Goal: Communication & Community: Ask a question

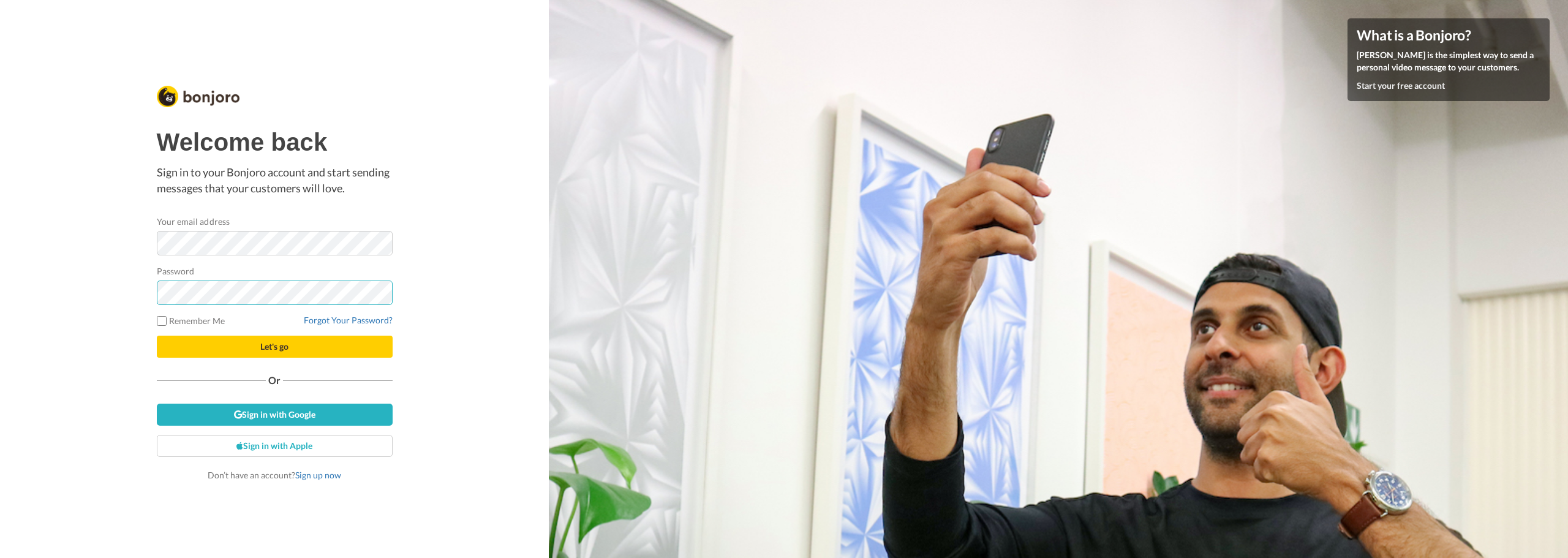
click at [157, 336] on button "Let's go" at bounding box center [274, 346] width 236 height 22
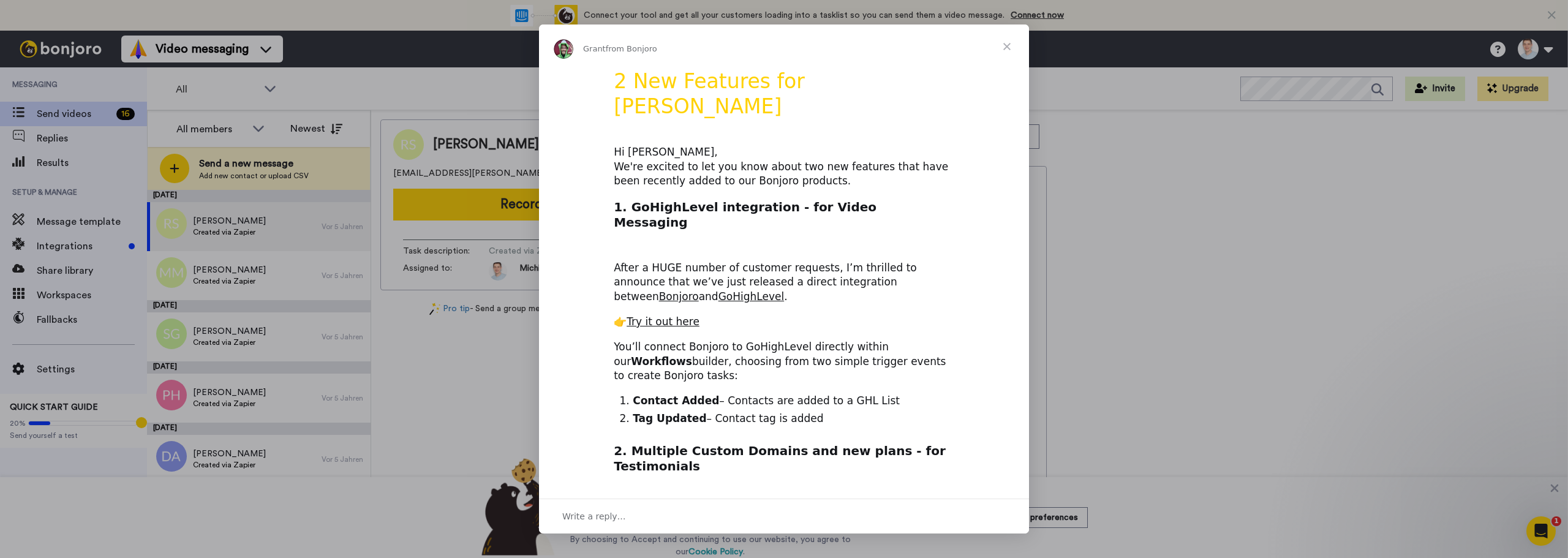
click at [1547, 49] on div "Intercom messenger" at bounding box center [784, 279] width 1568 height 558
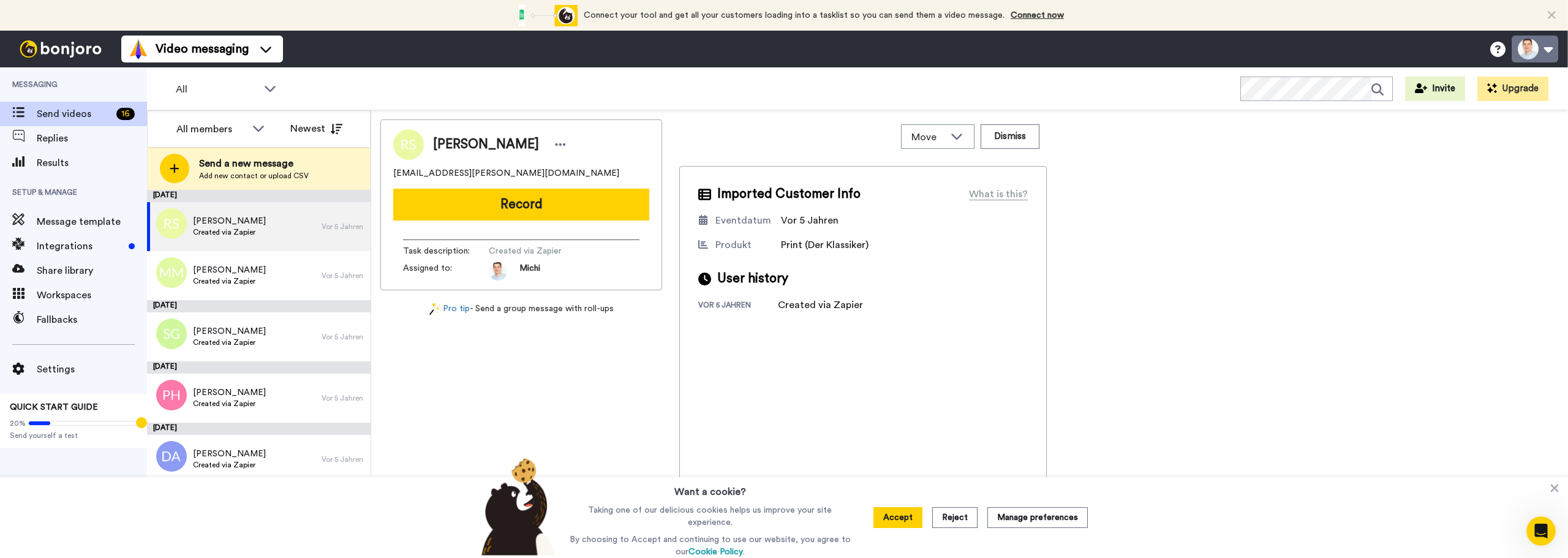
click at [1545, 48] on button at bounding box center [1535, 49] width 47 height 27
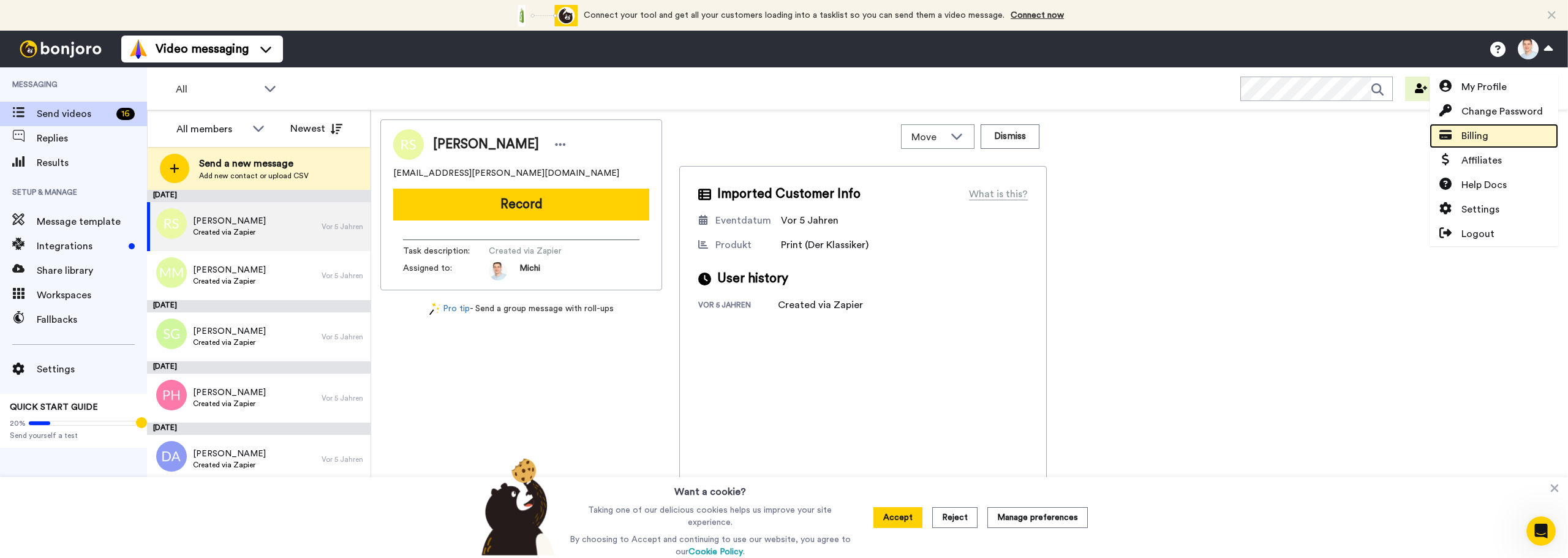
click at [1498, 137] on link "Billing" at bounding box center [1494, 135] width 129 height 25
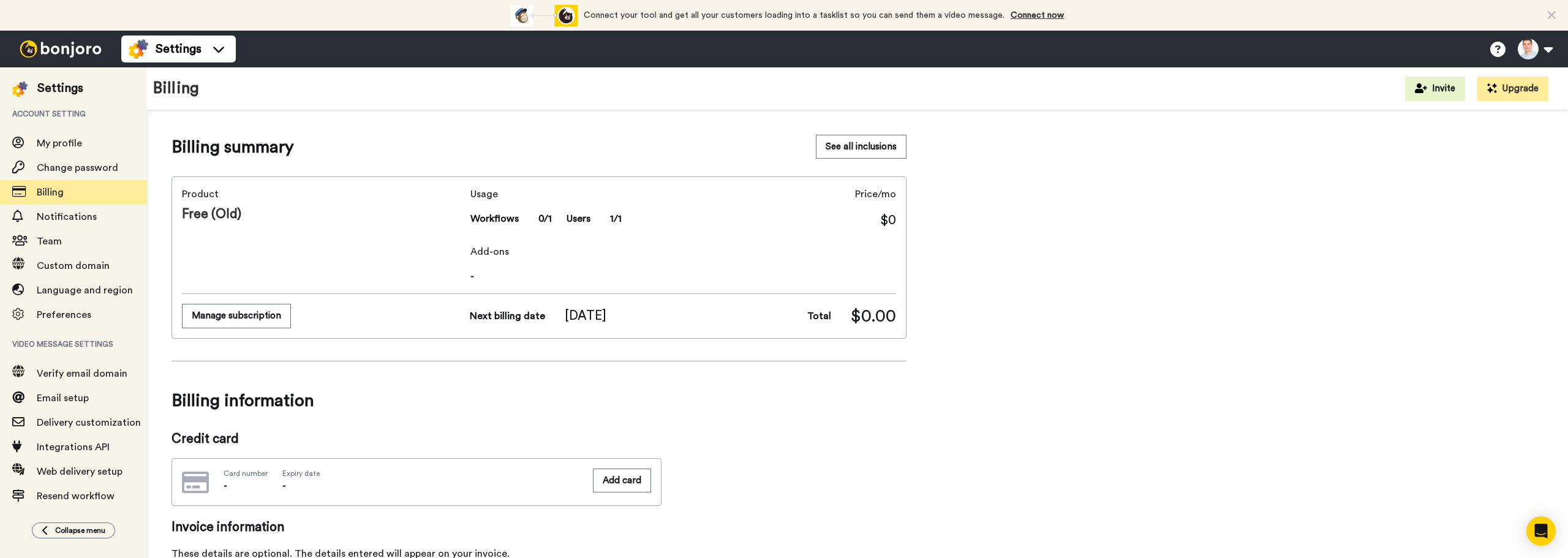
drag, startPoint x: 270, startPoint y: 312, endPoint x: 464, endPoint y: 316, distance: 194.0
click at [464, 316] on div "Manage subscription Next billing date 28. Aug. 2026 Total $0.00" at bounding box center [539, 316] width 714 height 25
click at [1527, 48] on button at bounding box center [1535, 49] width 47 height 27
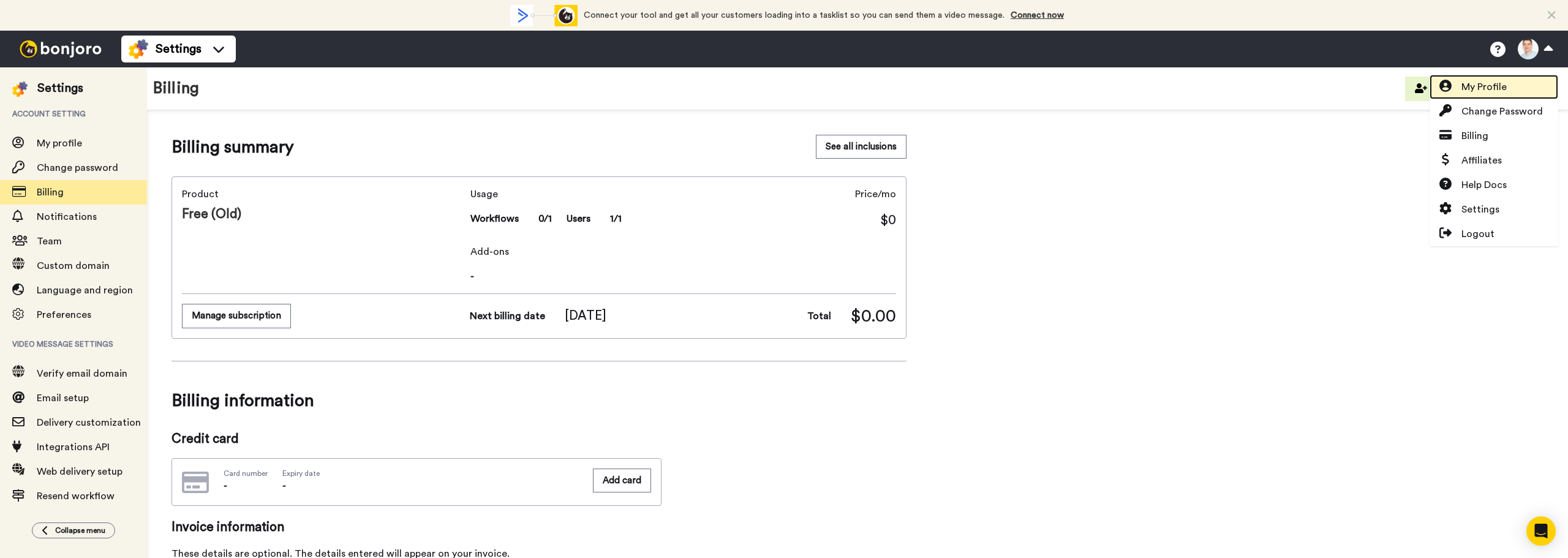
click at [1512, 92] on link "My Profile" at bounding box center [1494, 87] width 129 height 25
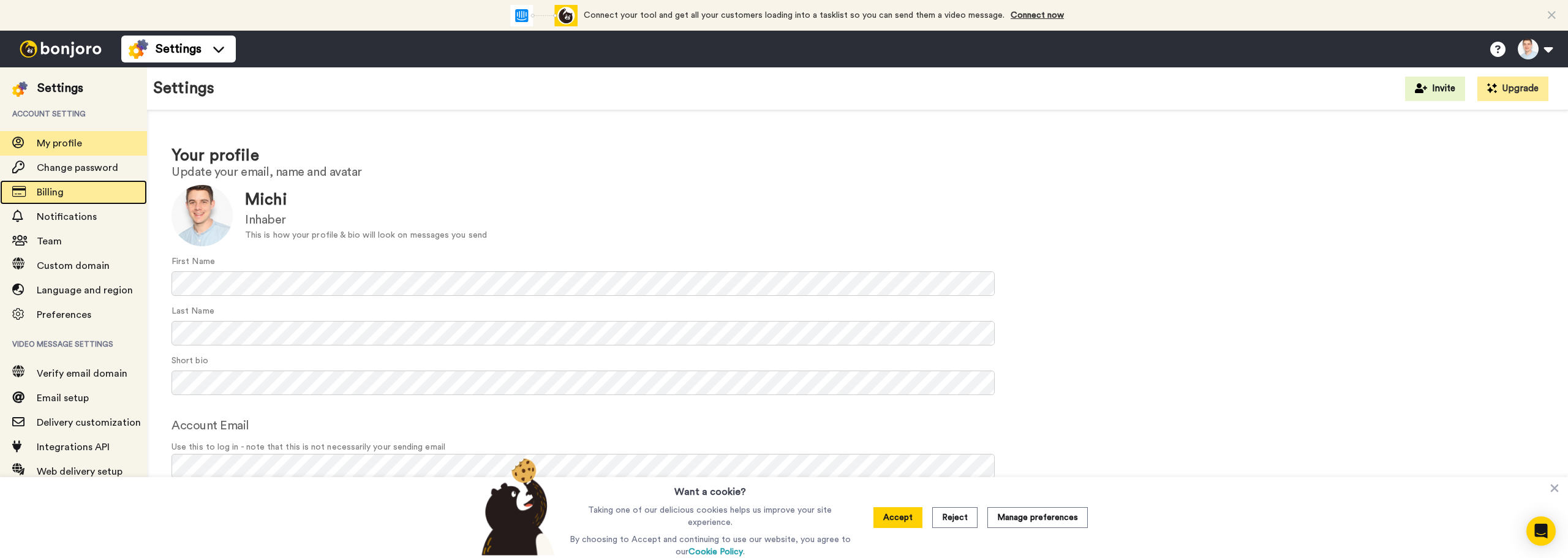
click at [59, 194] on span "Billing" at bounding box center [50, 192] width 27 height 10
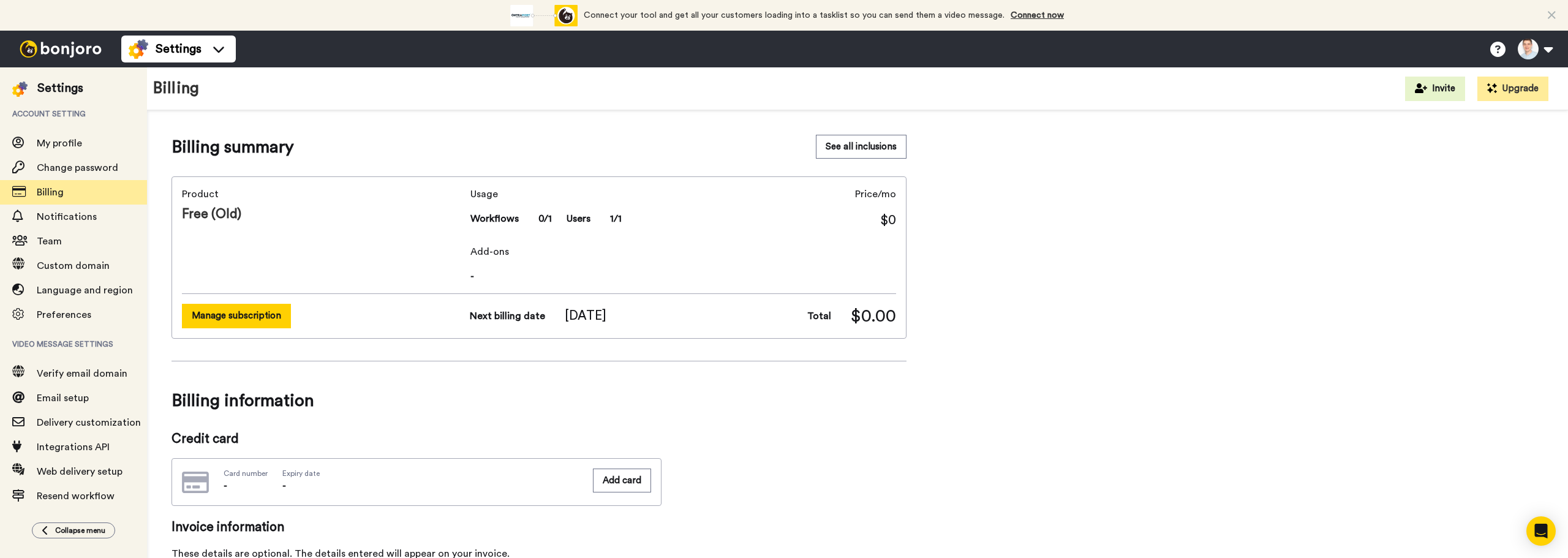
click at [242, 314] on button "Manage subscription" at bounding box center [236, 316] width 109 height 24
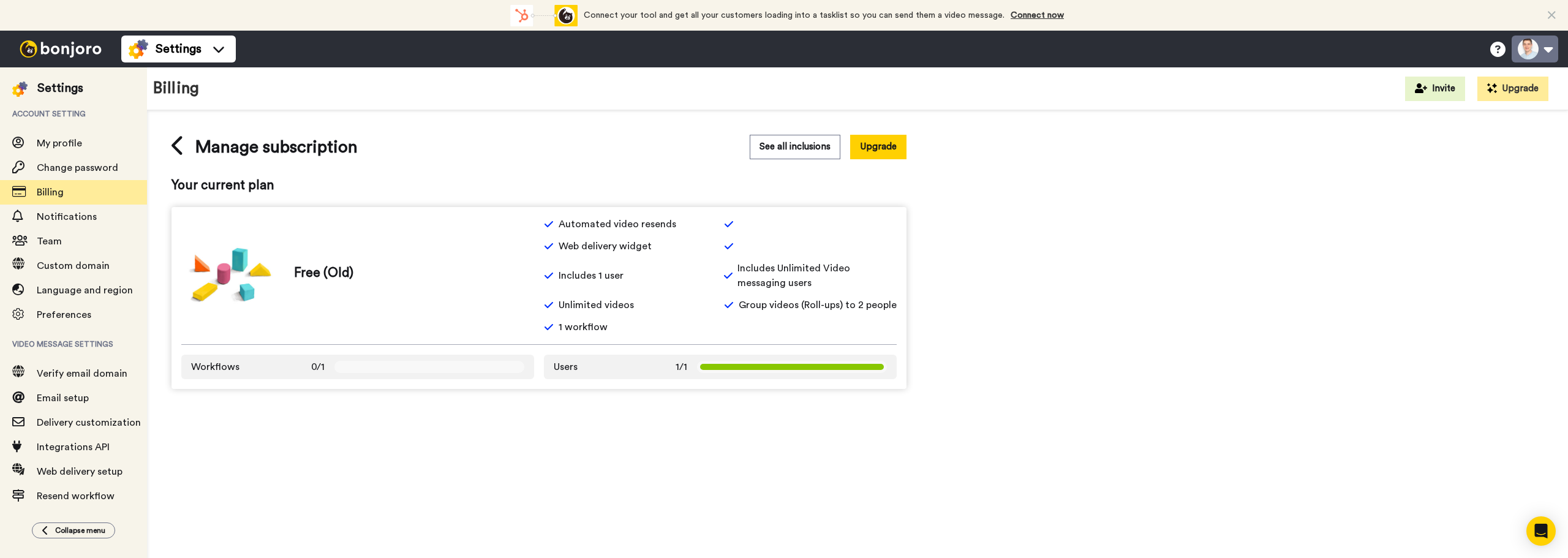
click at [1548, 42] on button at bounding box center [1535, 49] width 47 height 27
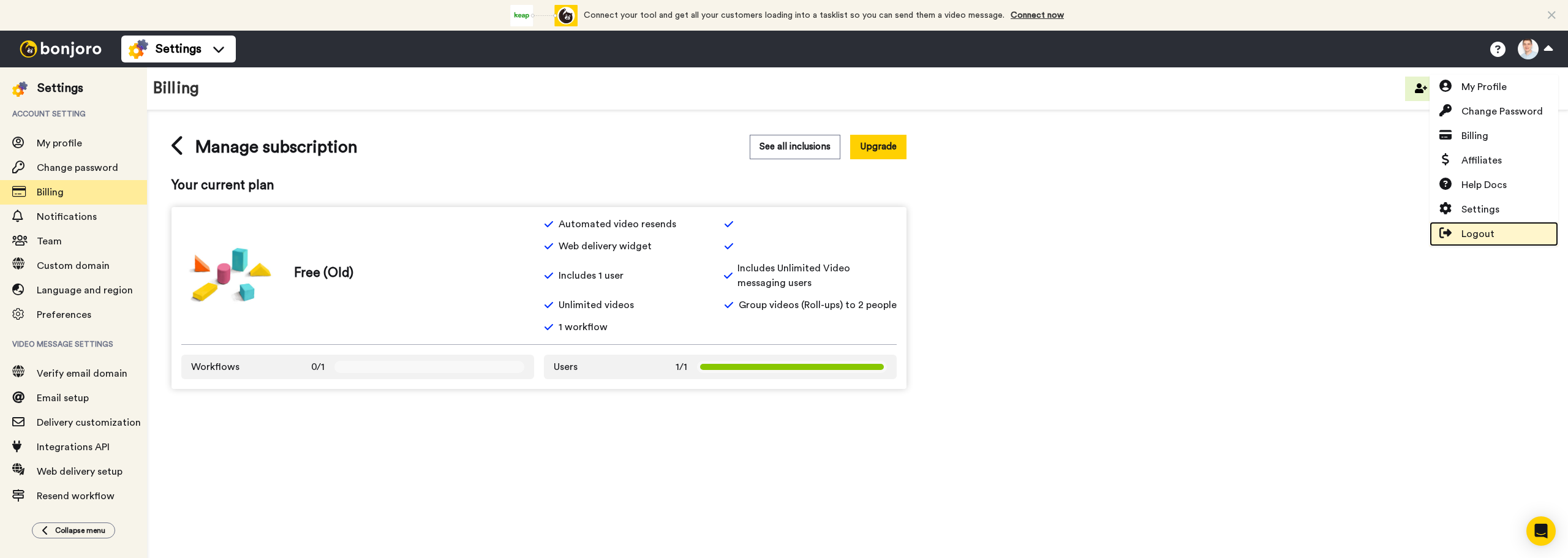
click at [1477, 236] on span "Logout" at bounding box center [1479, 234] width 33 height 15
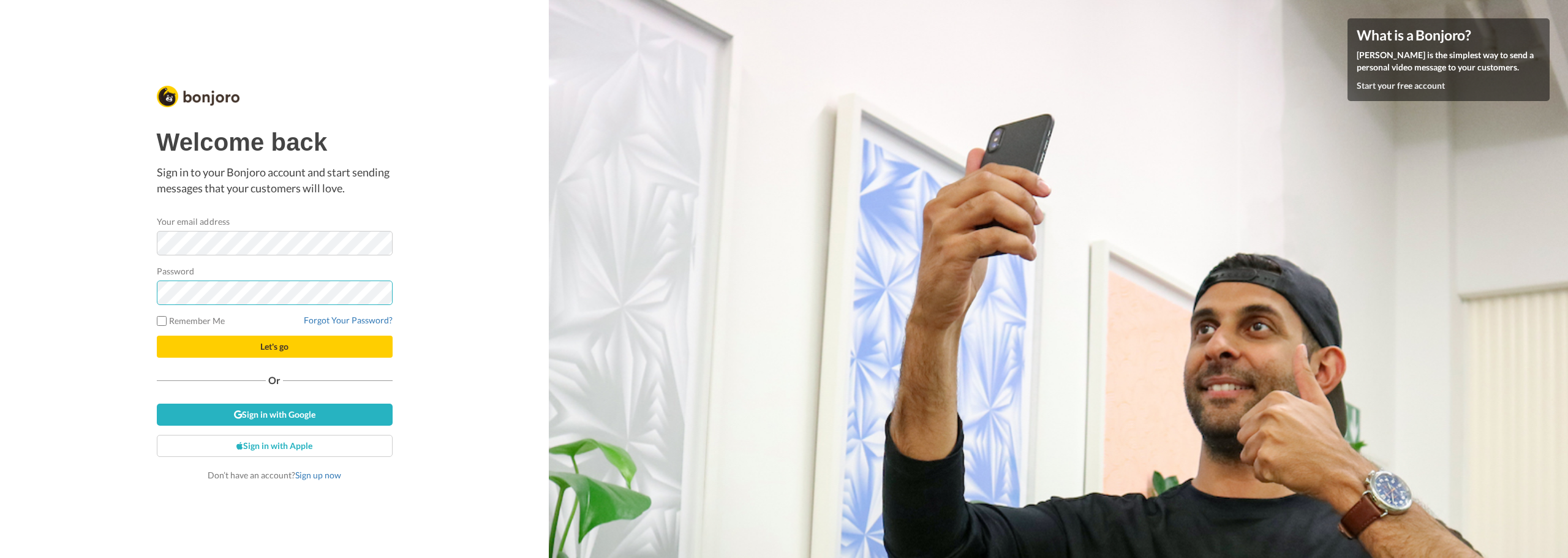
click at [157, 336] on button "Let's go" at bounding box center [274, 346] width 236 height 22
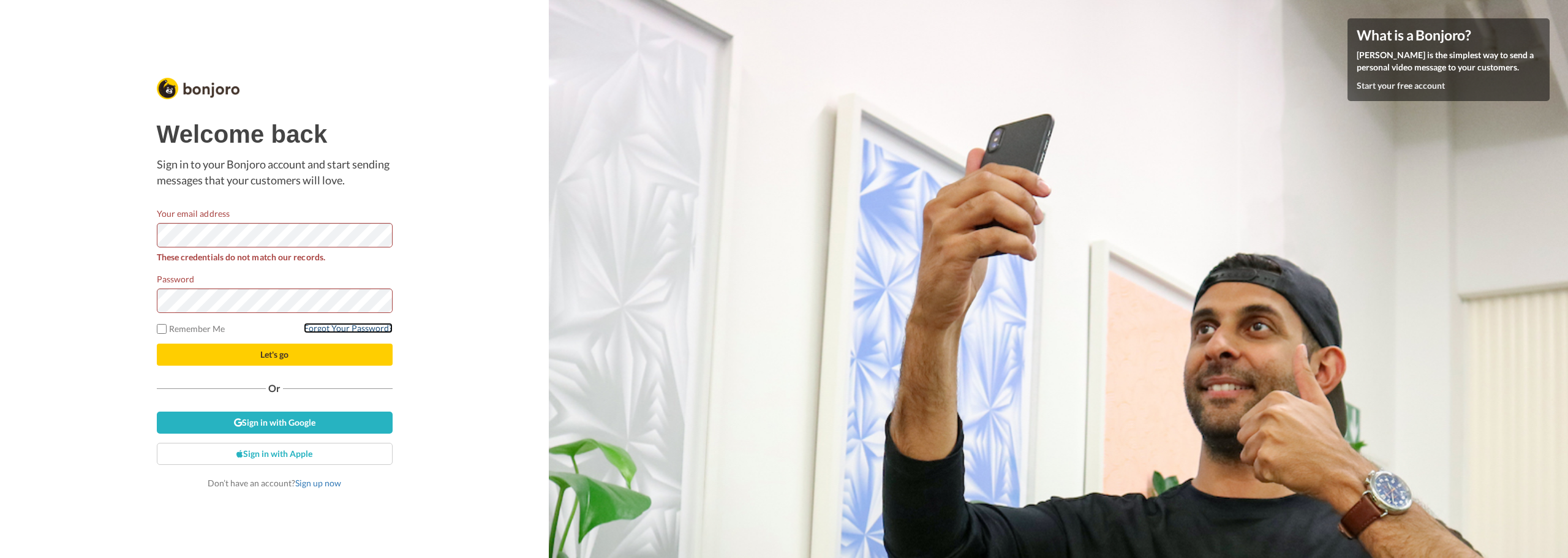
click at [368, 326] on link "Forgot Your Password?" at bounding box center [348, 328] width 89 height 11
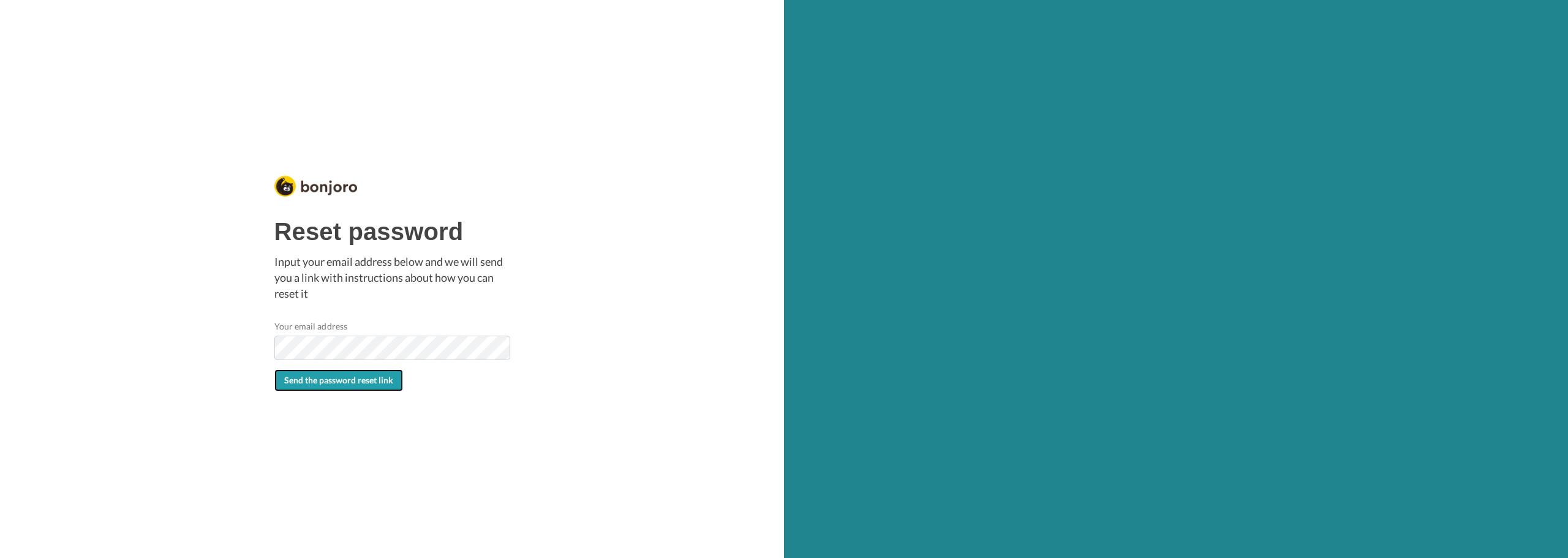
click at [274, 369] on button "Send the password reset link" at bounding box center [338, 380] width 129 height 22
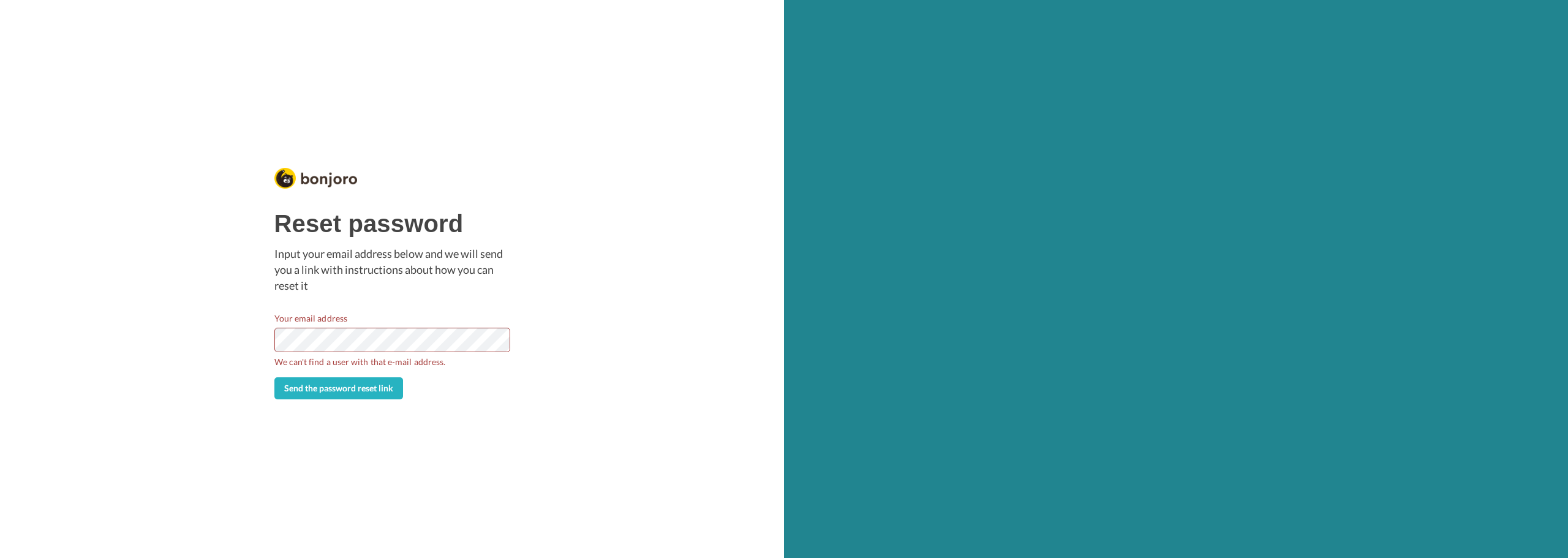
click at [84, 336] on div "Reset password Input your email address below and we will send you a link with …" at bounding box center [392, 279] width 784 height 558
click at [274, 377] on button "Send the password reset link" at bounding box center [338, 388] width 129 height 22
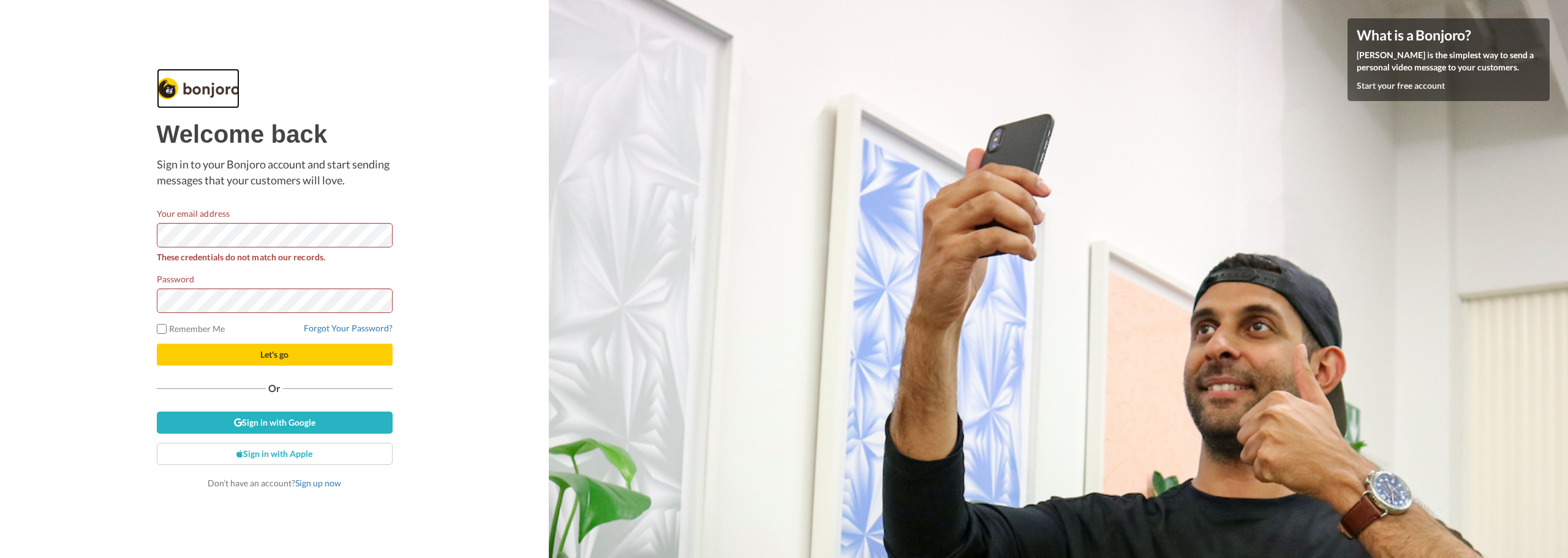
click at [202, 91] on img at bounding box center [198, 89] width 83 height 21
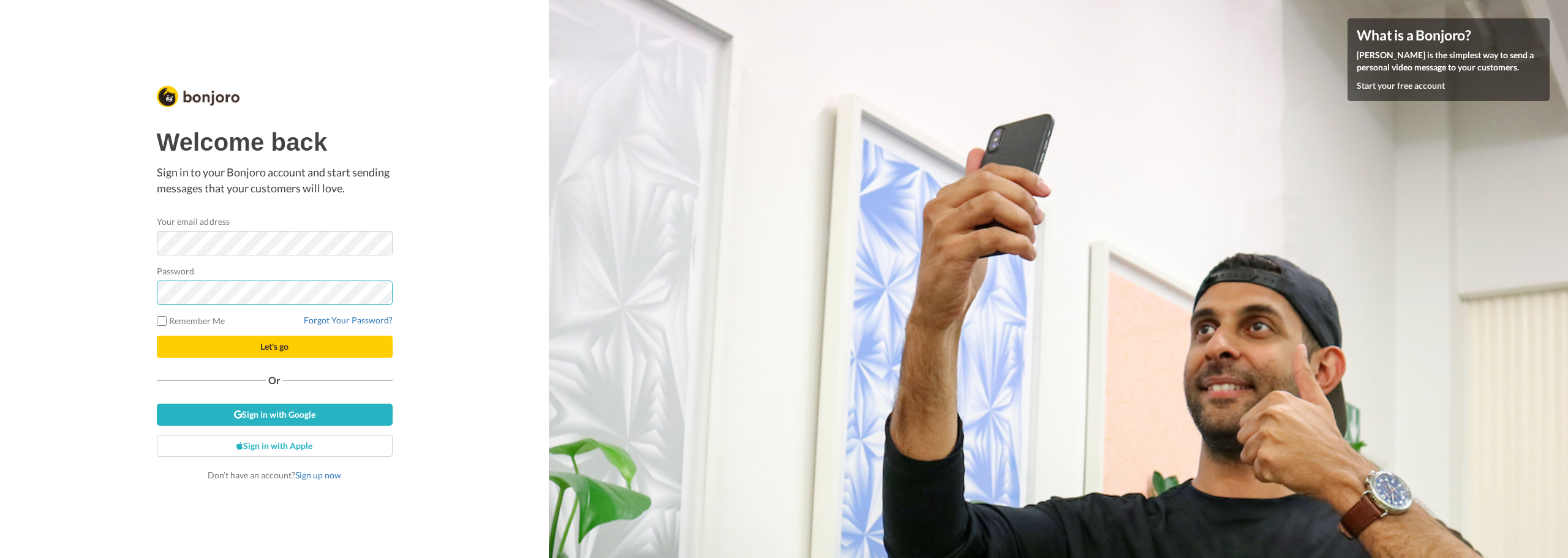
click at [157, 336] on button "Let's go" at bounding box center [274, 346] width 236 height 22
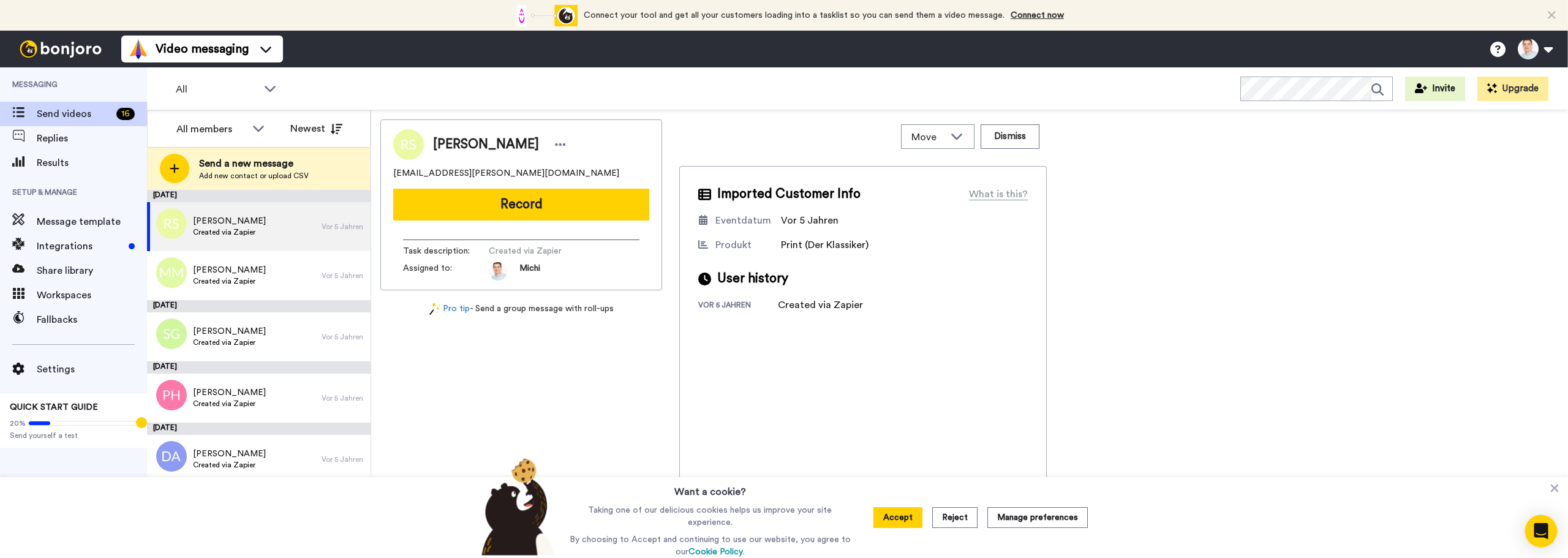
click at [1543, 537] on icon "Open Intercom Messenger" at bounding box center [1541, 531] width 16 height 16
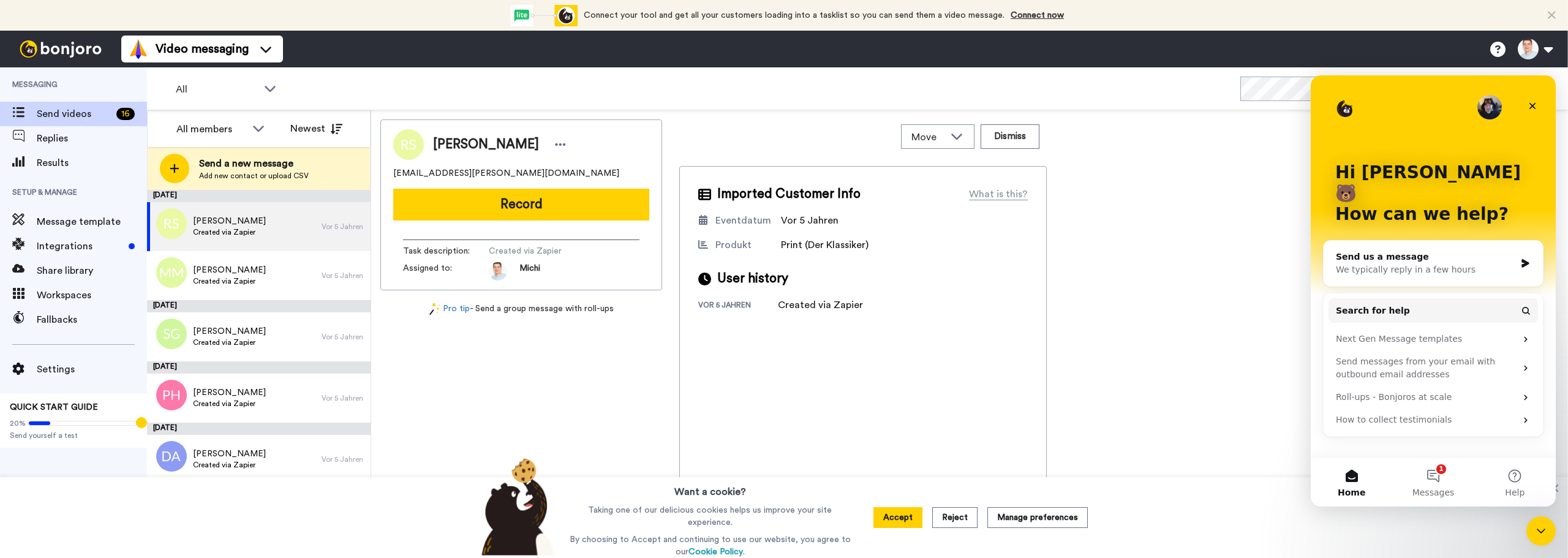
click at [1429, 250] on div "Send us a message" at bounding box center [1426, 256] width 180 height 13
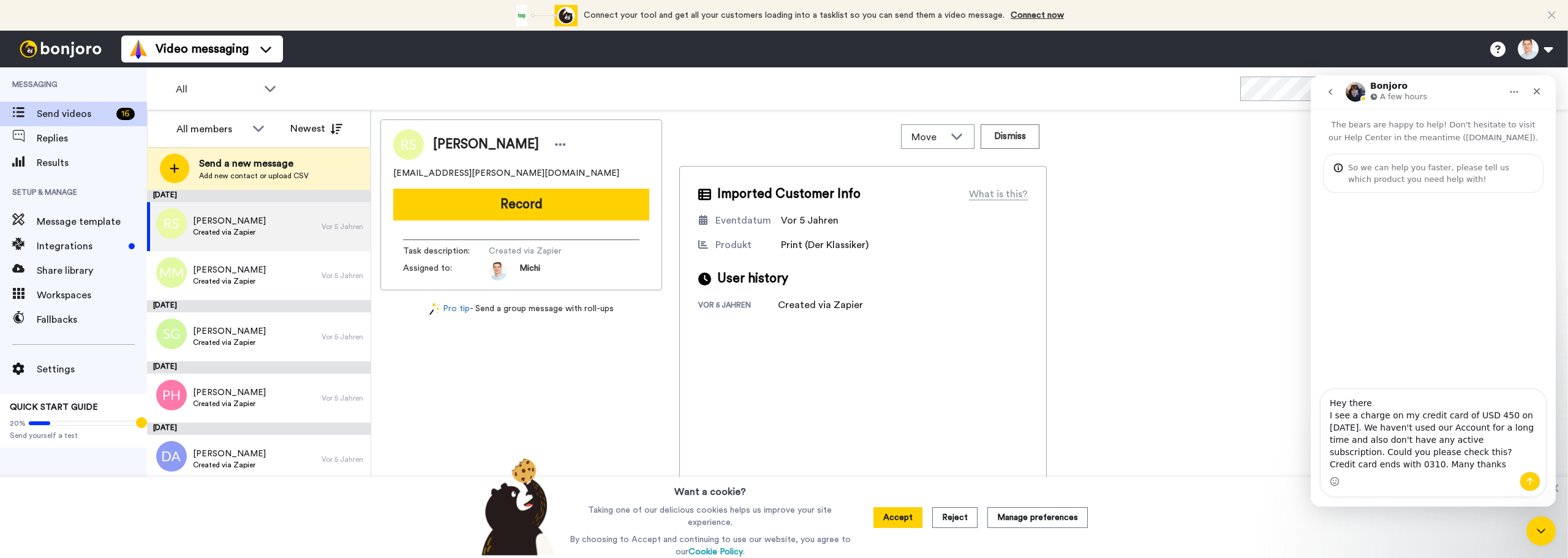
type textarea "Hey there I see a charge on my credit card of USD 450 on September 3rd 2025. We…"
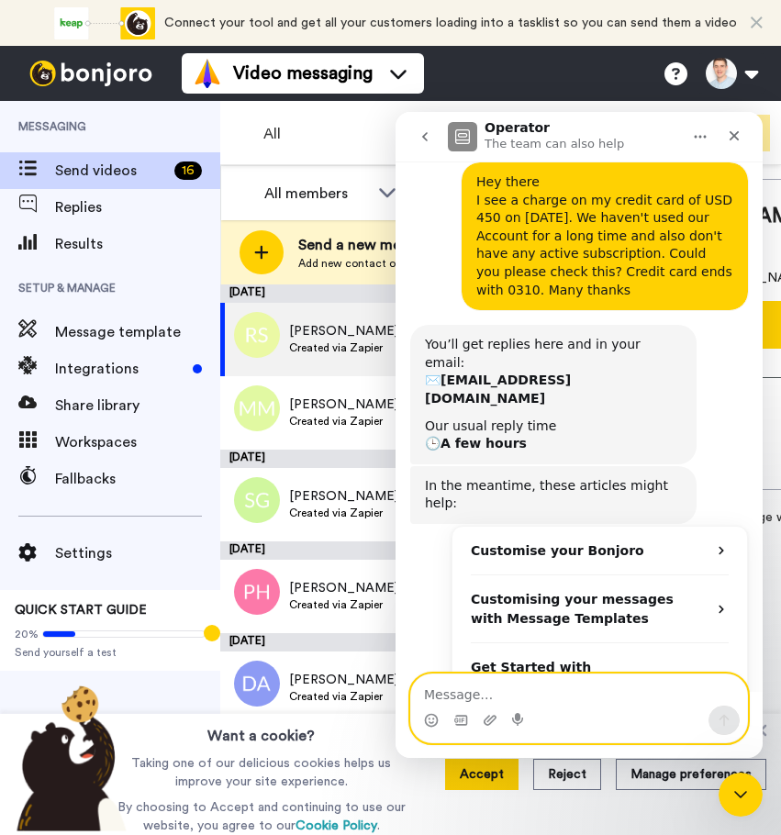
scroll to position [177, 0]
